Goal: Information Seeking & Learning: Learn about a topic

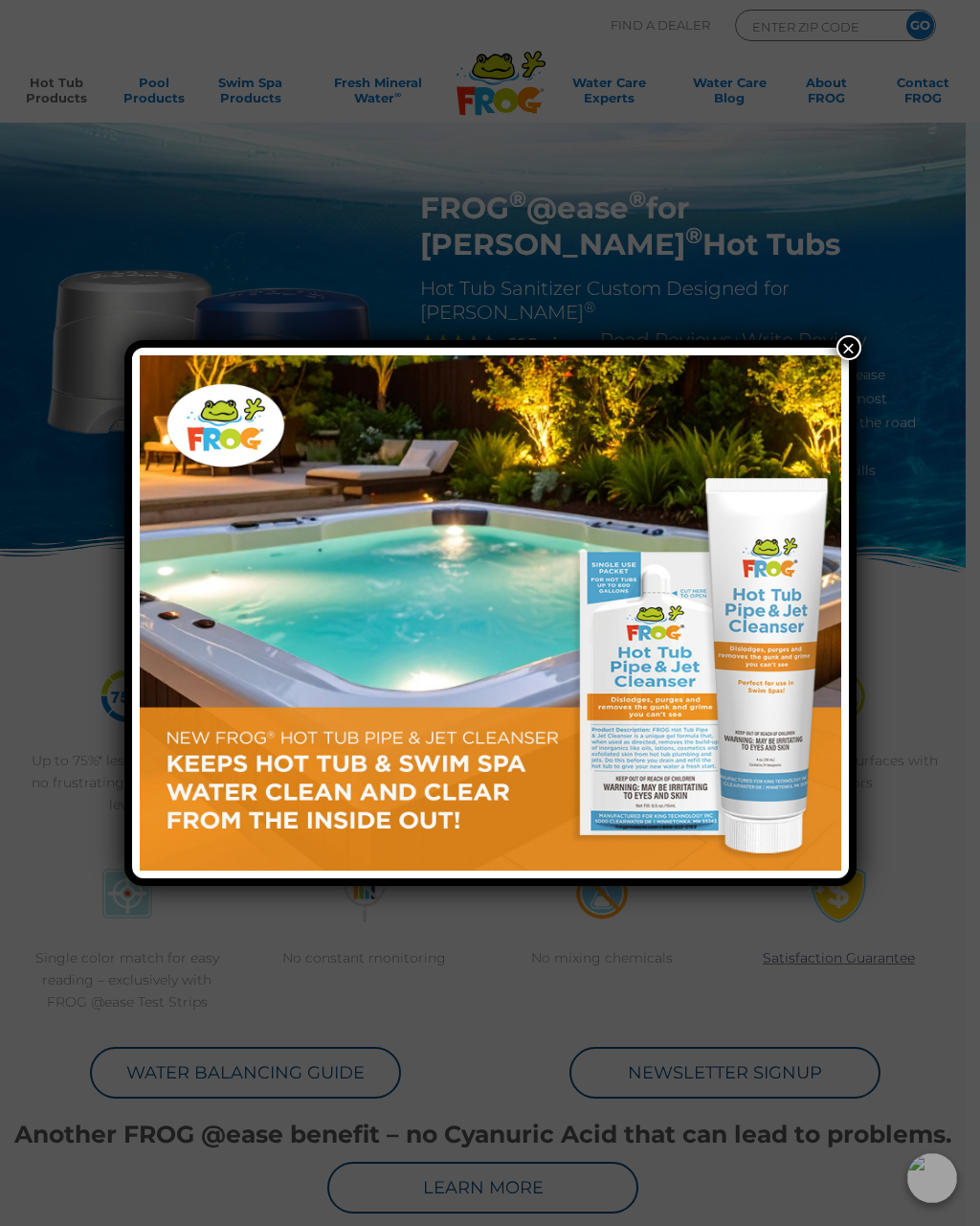
click at [837, 358] on img at bounding box center [490, 613] width 701 height 516
click at [851, 355] on button "×" at bounding box center [849, 348] width 25 height 25
click at [853, 350] on button "×" at bounding box center [849, 348] width 25 height 25
click at [854, 342] on button "×" at bounding box center [849, 348] width 25 height 25
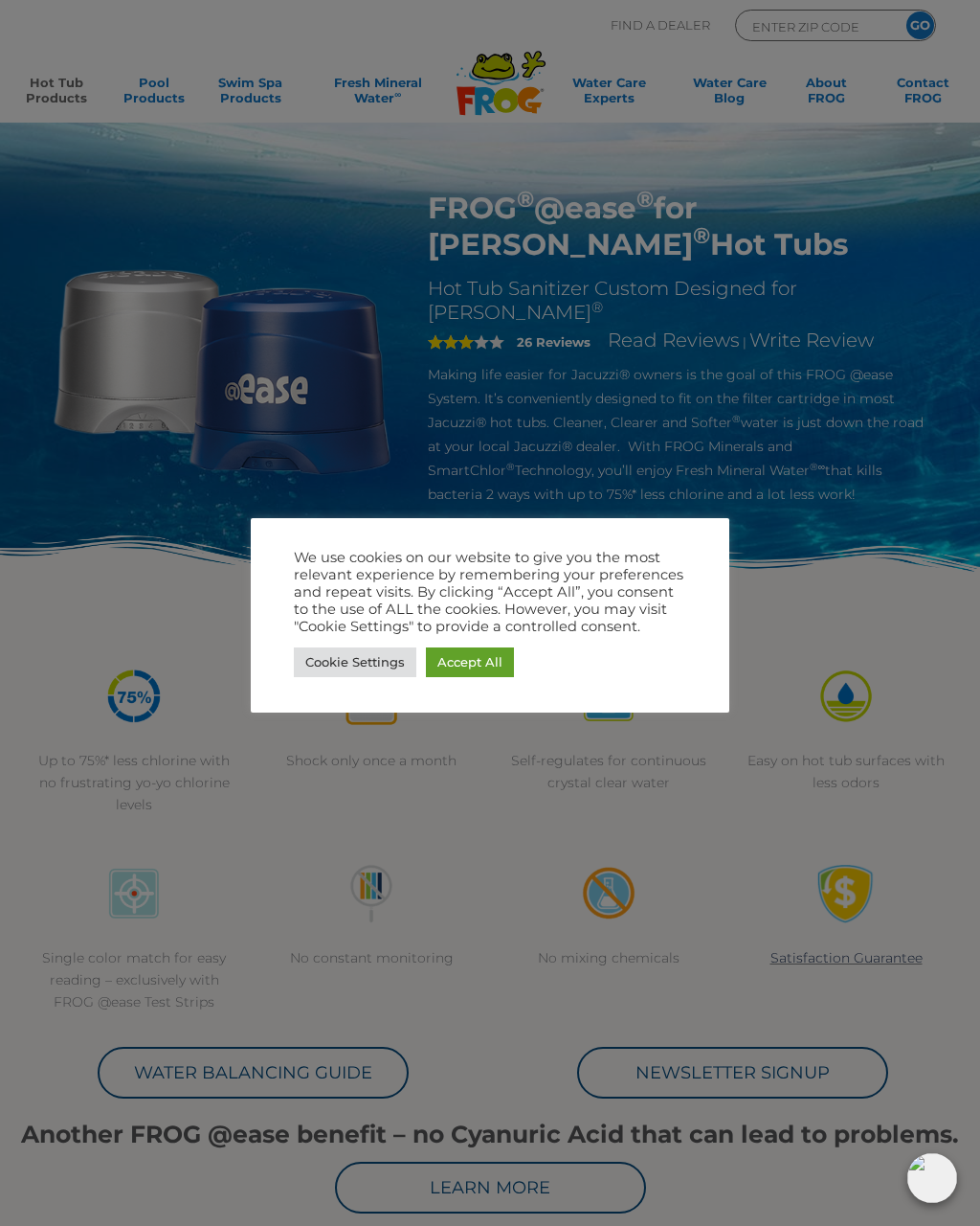
click at [474, 652] on link "Accept All" at bounding box center [470, 662] width 88 height 29
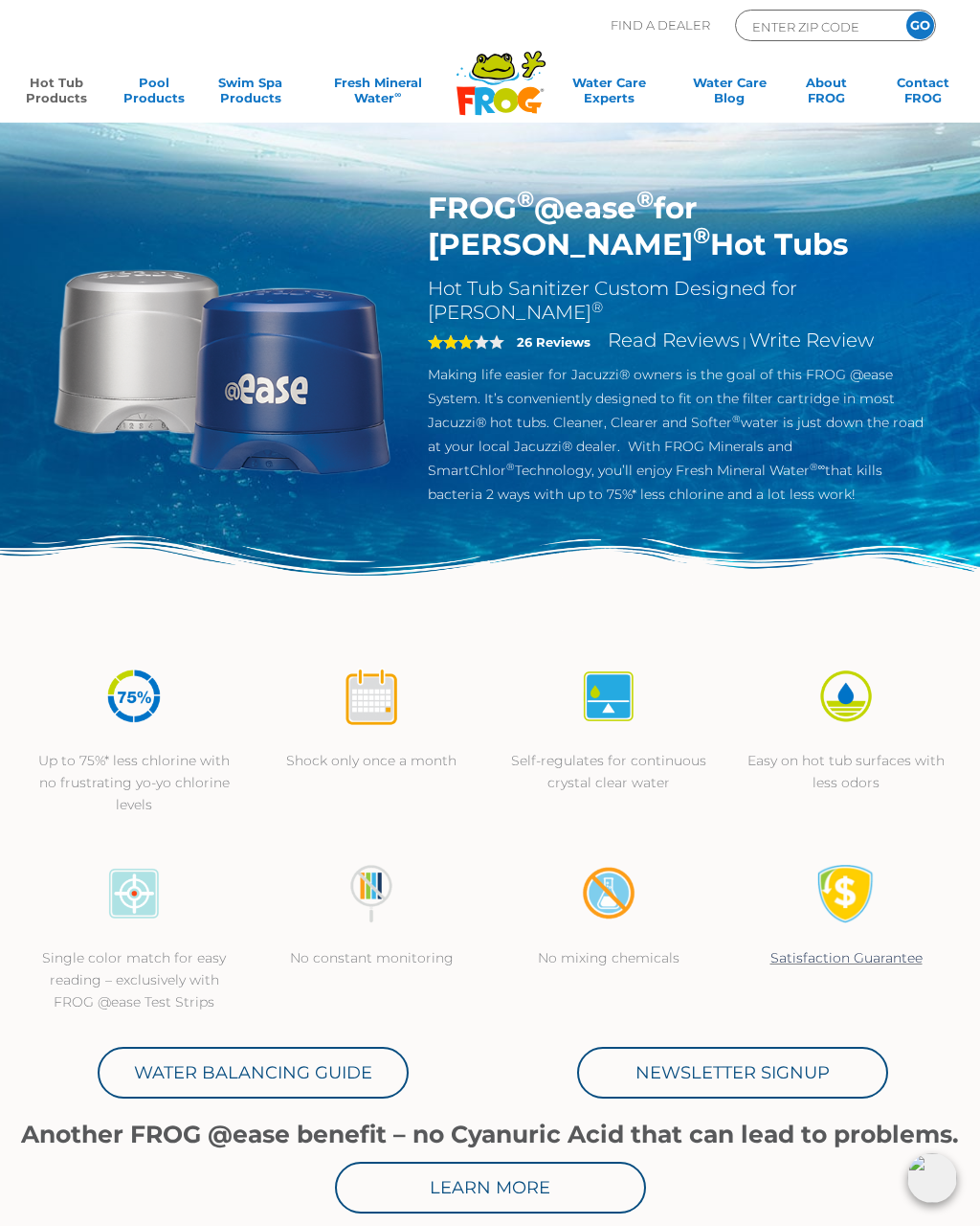
click at [499, 280] on h2 "Hot Tub Sanitizer Custom Designed for Jacuzzi ®" at bounding box center [682, 300] width 509 height 48
click at [487, 331] on div "3" at bounding box center [469, 342] width 82 height 22
click at [527, 325] on div "3 26 Reviews Read Reviews | Write Review" at bounding box center [682, 343] width 509 height 38
click at [684, 328] on link "Read Reviews" at bounding box center [674, 340] width 132 height 23
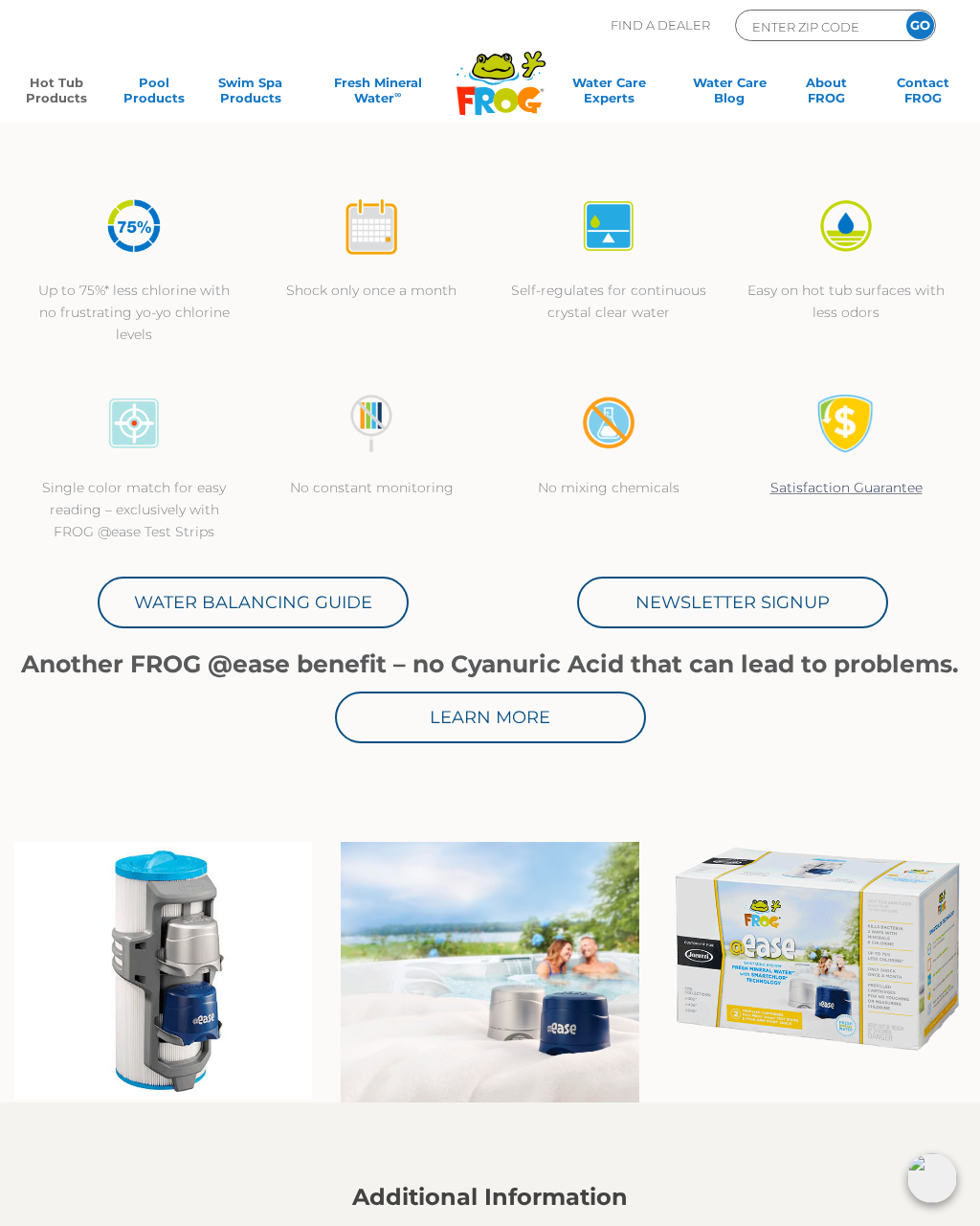
click at [669, 111] on img at bounding box center [490, 119] width 980 height 107
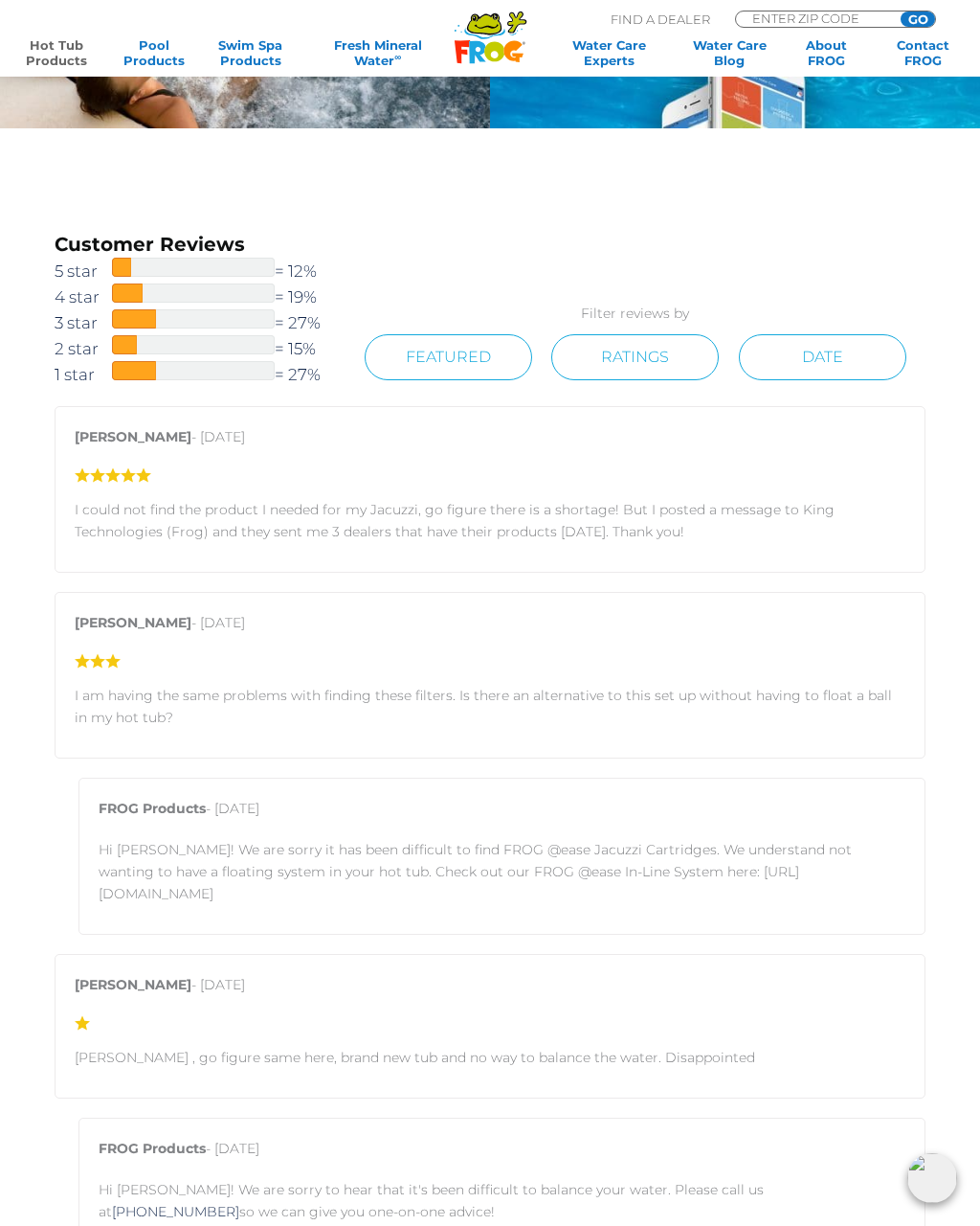
scroll to position [2192, 0]
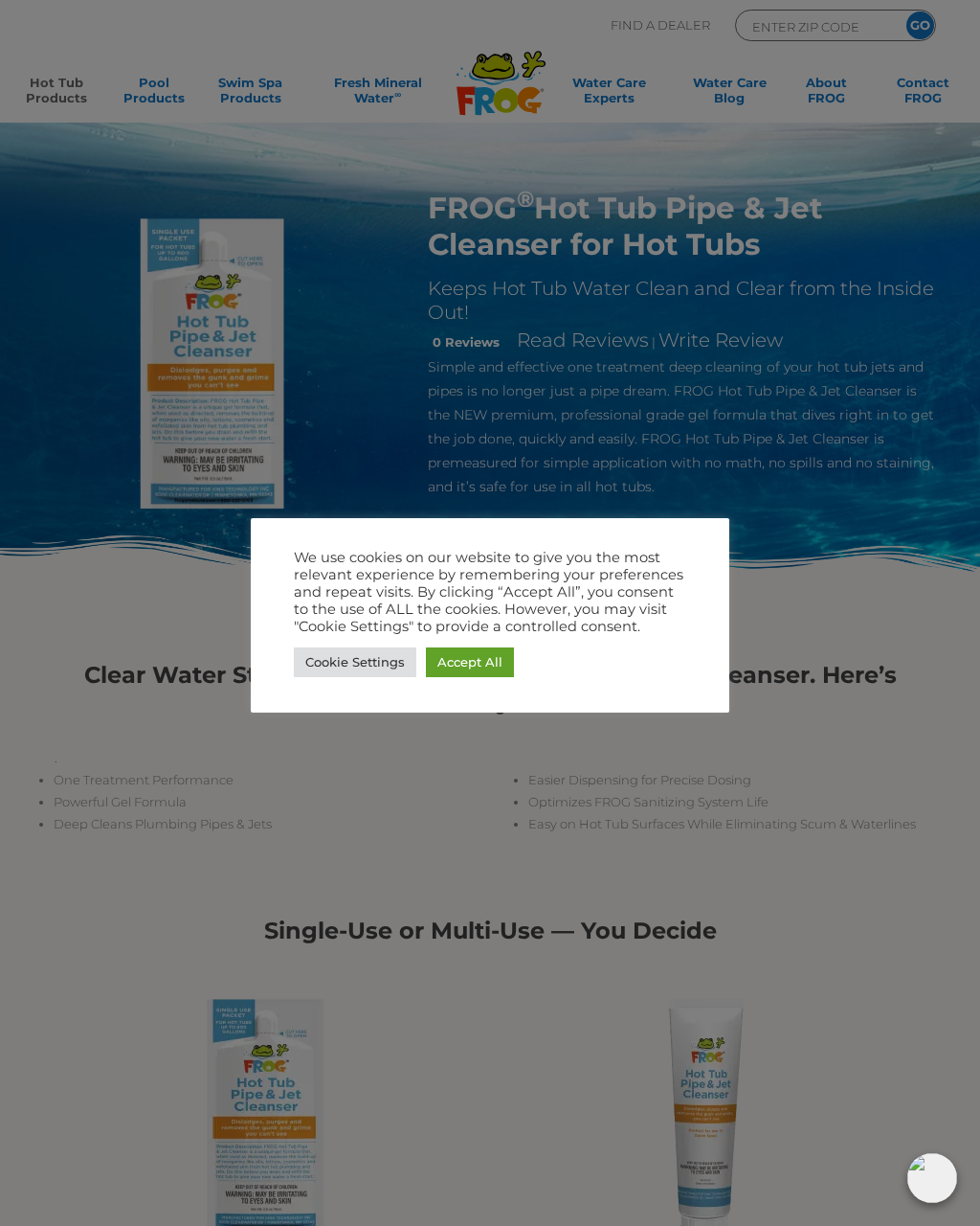
click at [470, 665] on link "Accept All" at bounding box center [470, 662] width 88 height 29
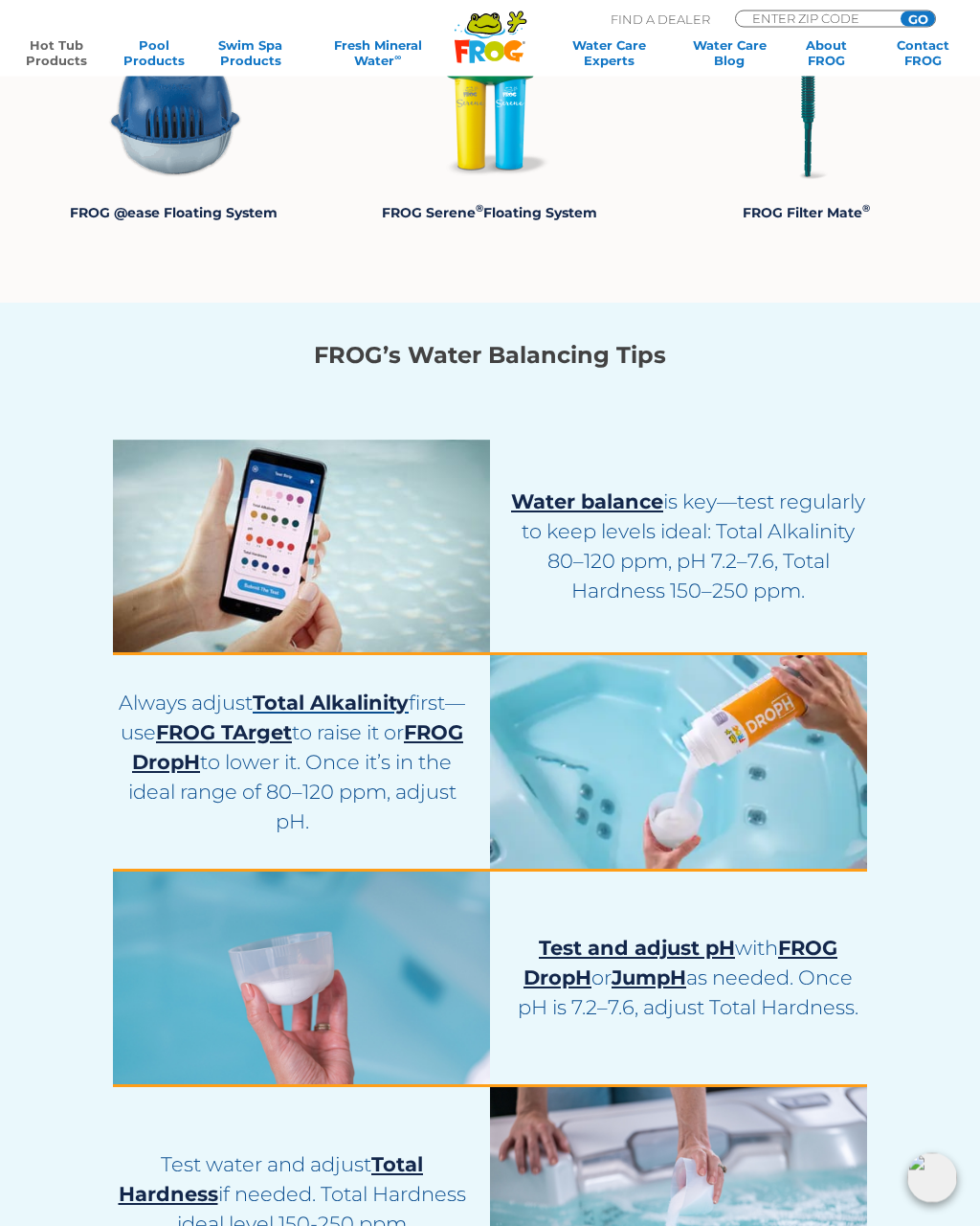
scroll to position [3289, 0]
